Goal: Navigation & Orientation: Understand site structure

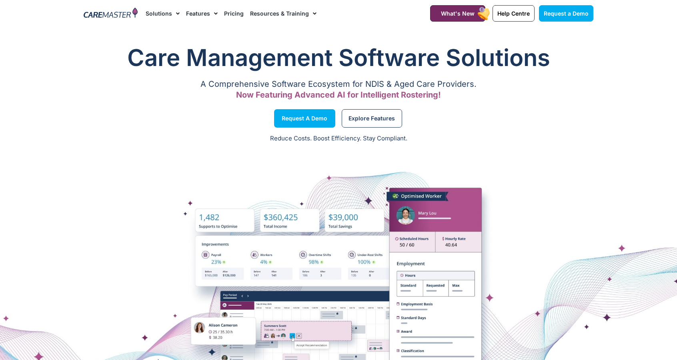
click at [104, 16] on img at bounding box center [111, 14] width 54 height 12
click at [128, 14] on img at bounding box center [111, 14] width 54 height 12
click at [280, 14] on link "Resources & Training" at bounding box center [283, 13] width 66 height 27
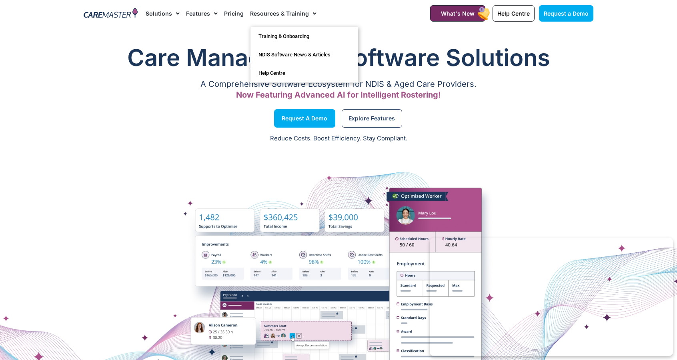
click at [158, 14] on link "Solutions" at bounding box center [163, 13] width 34 height 27
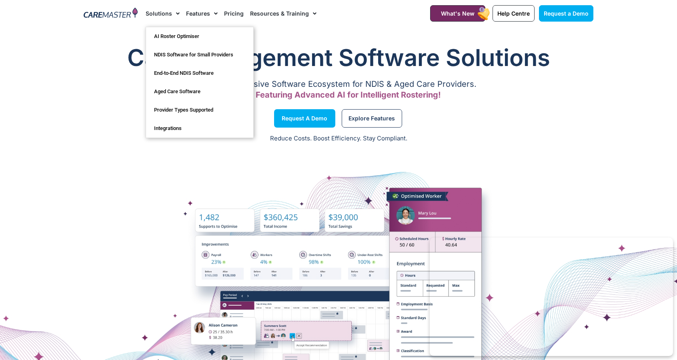
click at [201, 13] on link "Features" at bounding box center [202, 13] width 32 height 27
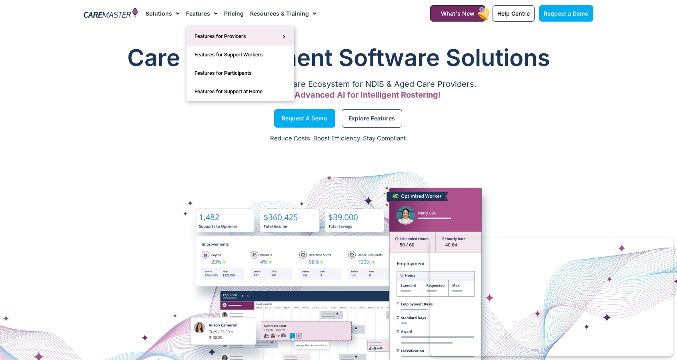
click at [215, 38] on link "Features for Providers" at bounding box center [239, 36] width 107 height 18
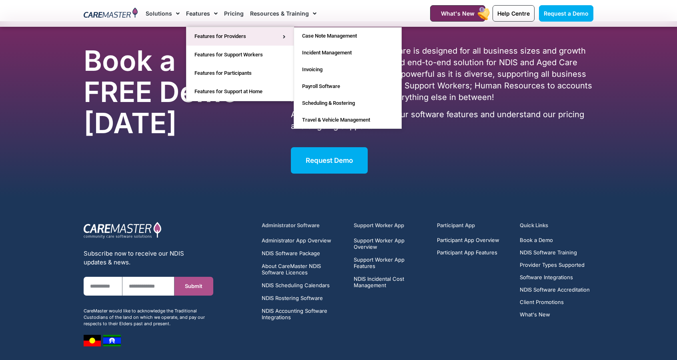
scroll to position [5065, 0]
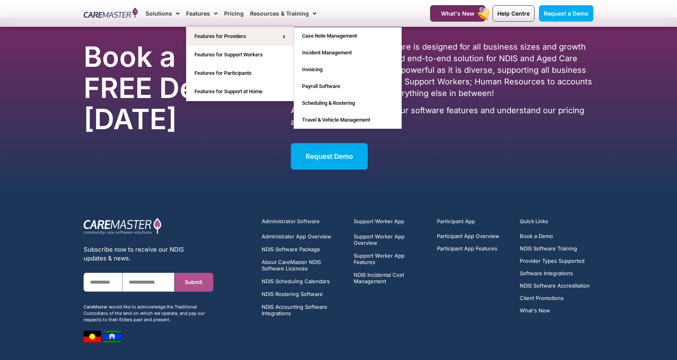
click at [269, 218] on h5 "Administrator Software" at bounding box center [303, 222] width 83 height 8
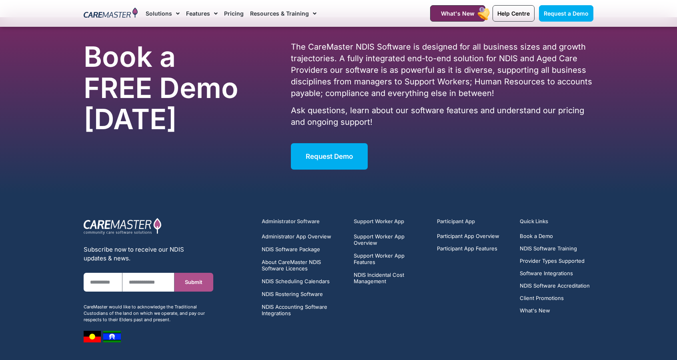
click at [267, 218] on h5 "Administrator Software" at bounding box center [303, 222] width 83 height 8
click at [277, 218] on div "Administrator Software Administrator App Overview NDIS Software Package About C…" at bounding box center [303, 267] width 83 height 99
click at [284, 218] on h5 "Administrator Software" at bounding box center [303, 222] width 83 height 8
click at [289, 218] on h5 "Administrator Software" at bounding box center [303, 222] width 83 height 8
click at [281, 214] on div "Administrator Software Administrator App Overview NDIS Software Package About C…" at bounding box center [427, 280] width 339 height 133
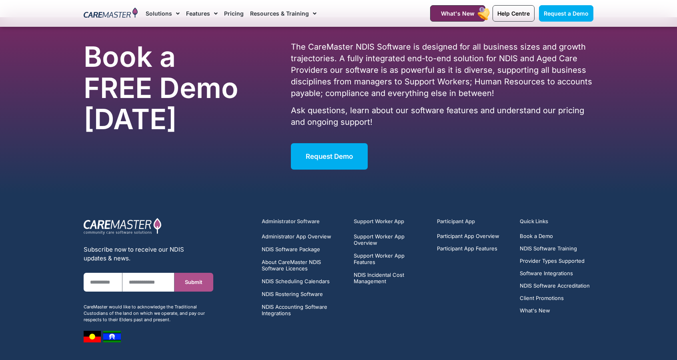
click at [282, 218] on h5 "Administrator Software" at bounding box center [303, 222] width 83 height 8
click at [298, 218] on h5 "Administrator Software" at bounding box center [303, 222] width 83 height 8
click at [301, 218] on div "Administrator Software Administrator App Overview NDIS Software Package About C…" at bounding box center [303, 267] width 83 height 99
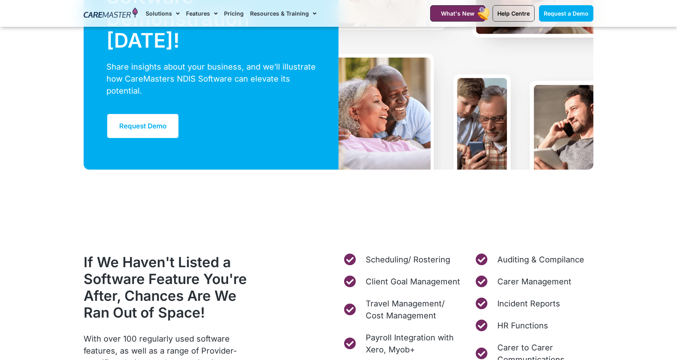
scroll to position [2901, 0]
